Goal: Find specific page/section: Find specific page/section

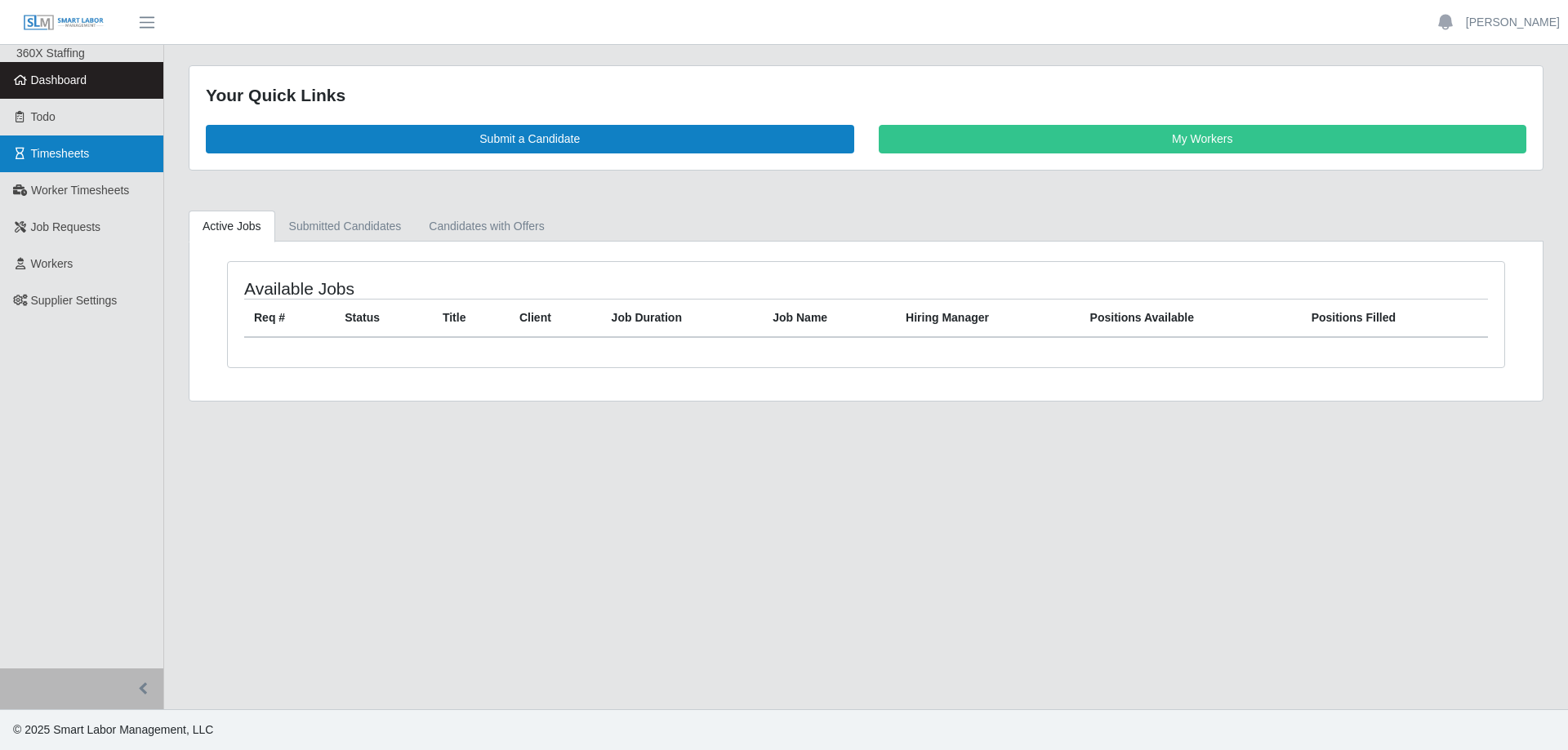
click at [62, 147] on span "Timesheets" at bounding box center [61, 153] width 59 height 13
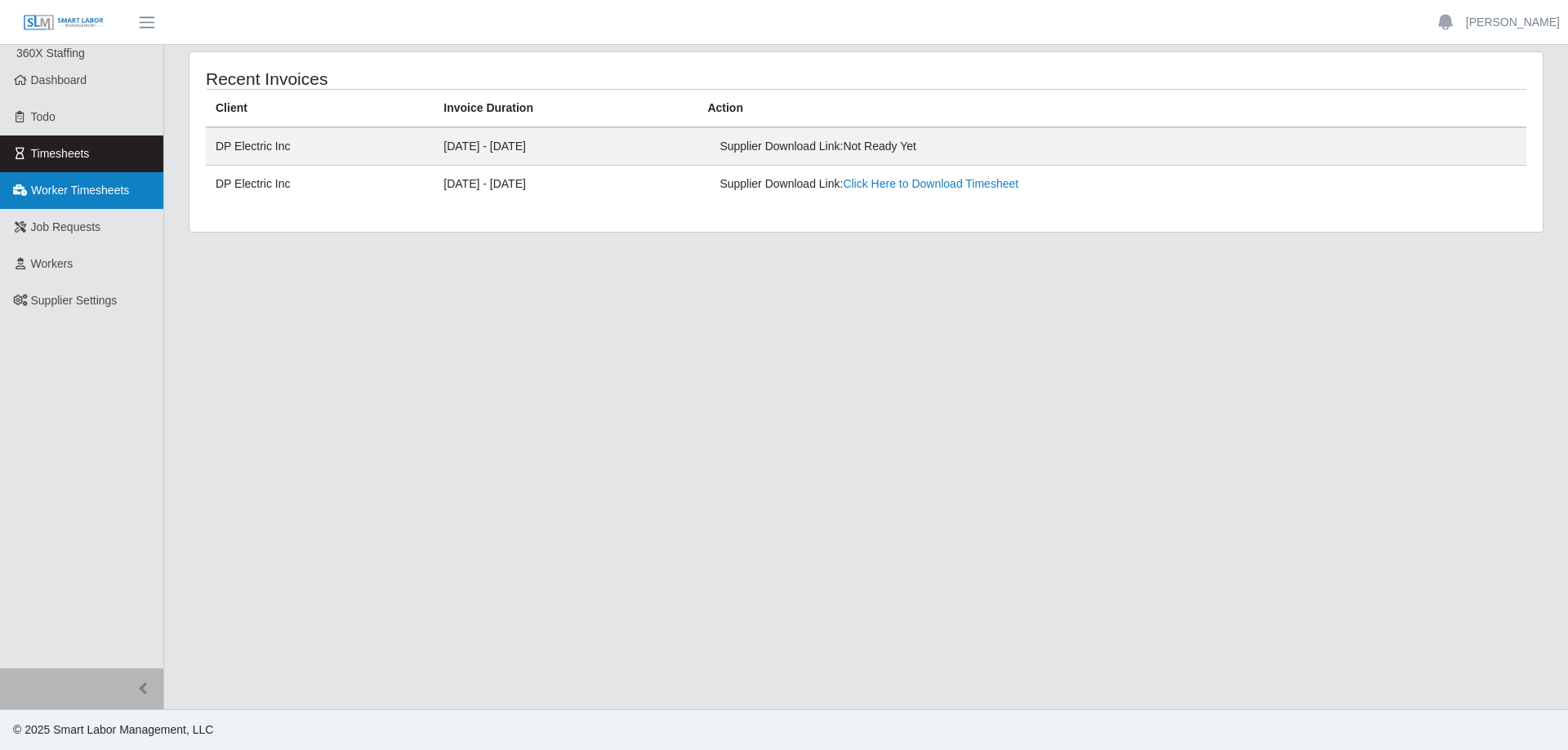
click at [101, 201] on link "Worker Timesheets" at bounding box center [82, 190] width 164 height 36
